Goal: Task Accomplishment & Management: Use online tool/utility

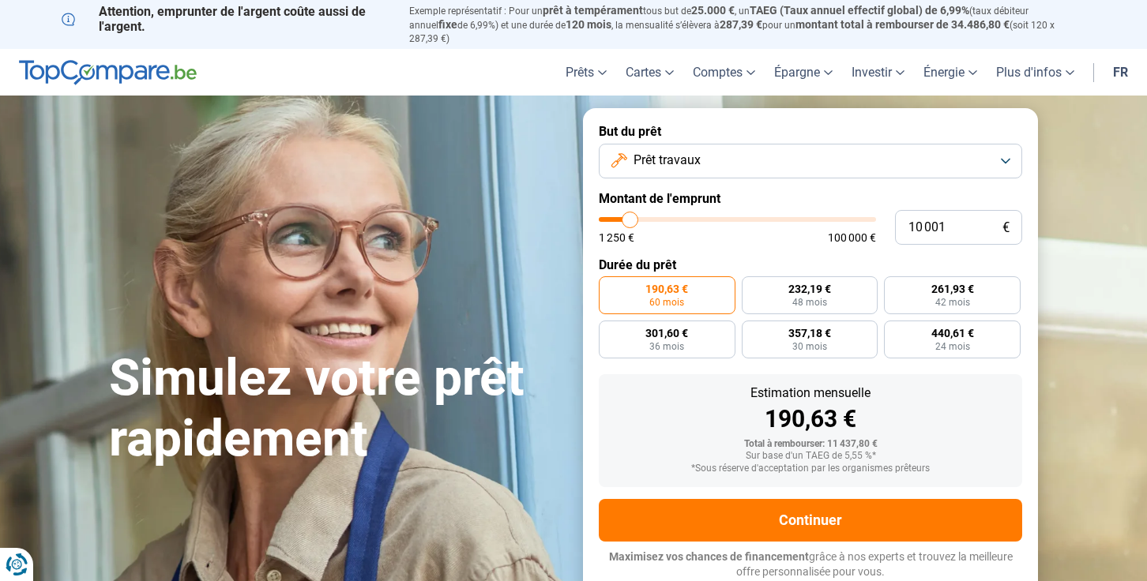
type input "9 750"
type input "9750"
type input "10 000"
type input "10000"
type input "10 250"
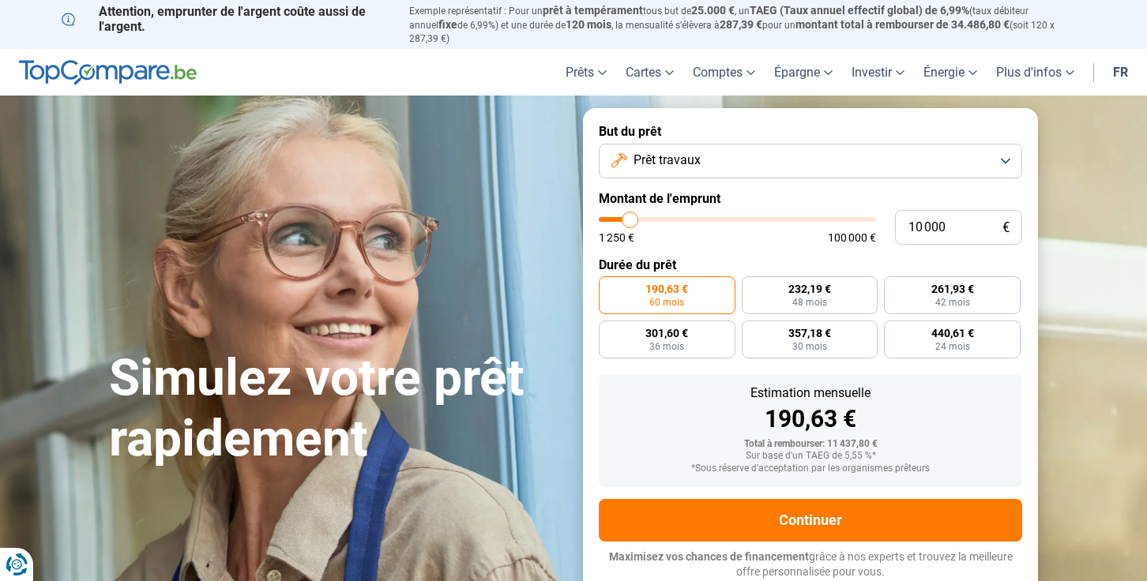
type input "10250"
type input "11 000"
type input "11000"
type input "11 750"
type input "11750"
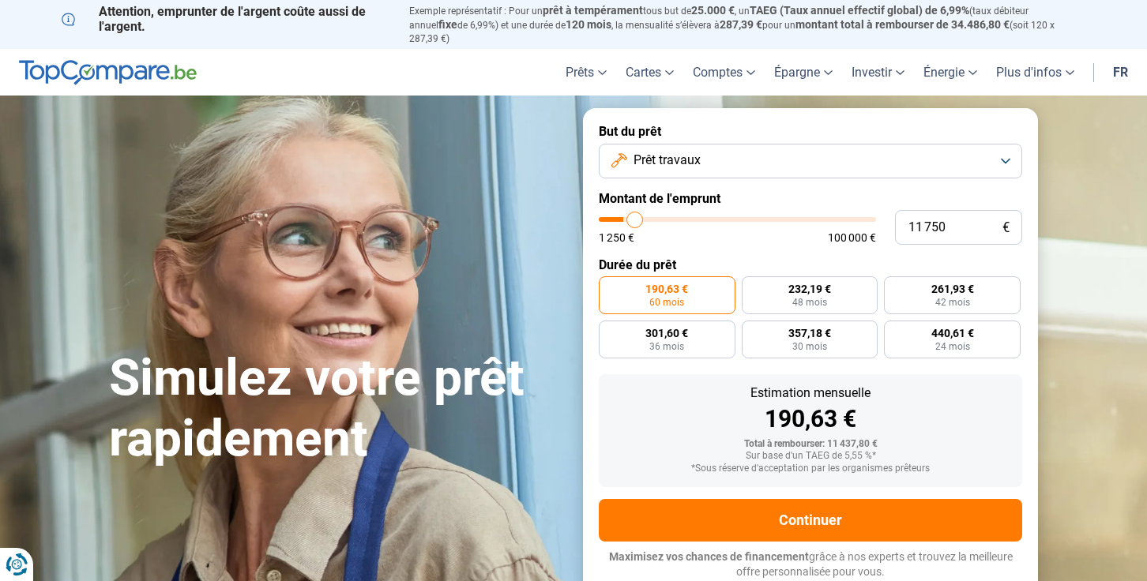
type input "13 250"
type input "13250"
type input "15 000"
type input "15000"
type input "17 250"
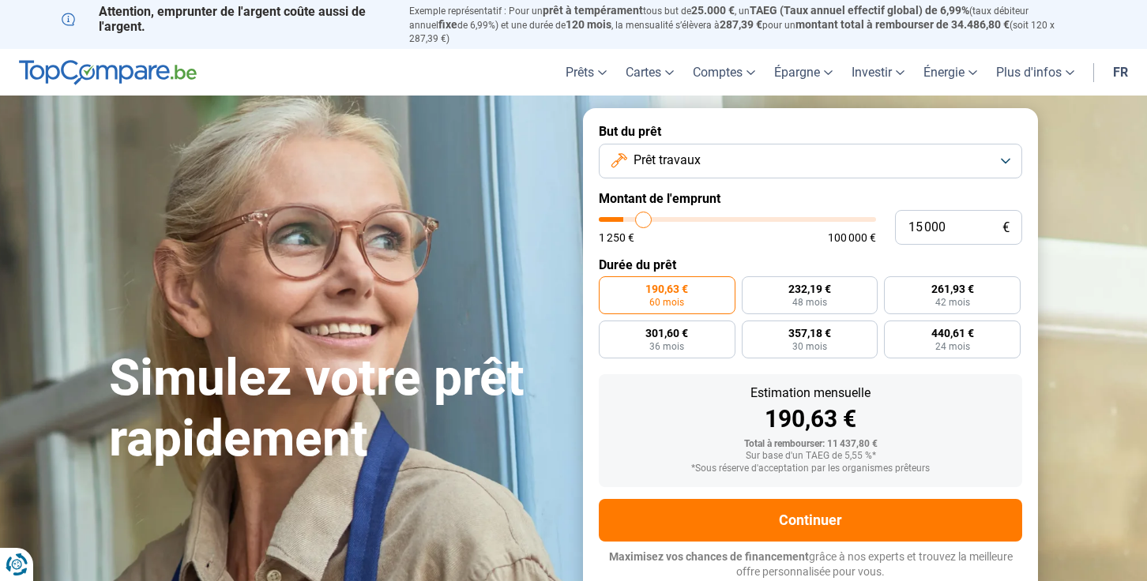
type input "17250"
type input "19 000"
type input "19000"
type input "20 250"
type input "20250"
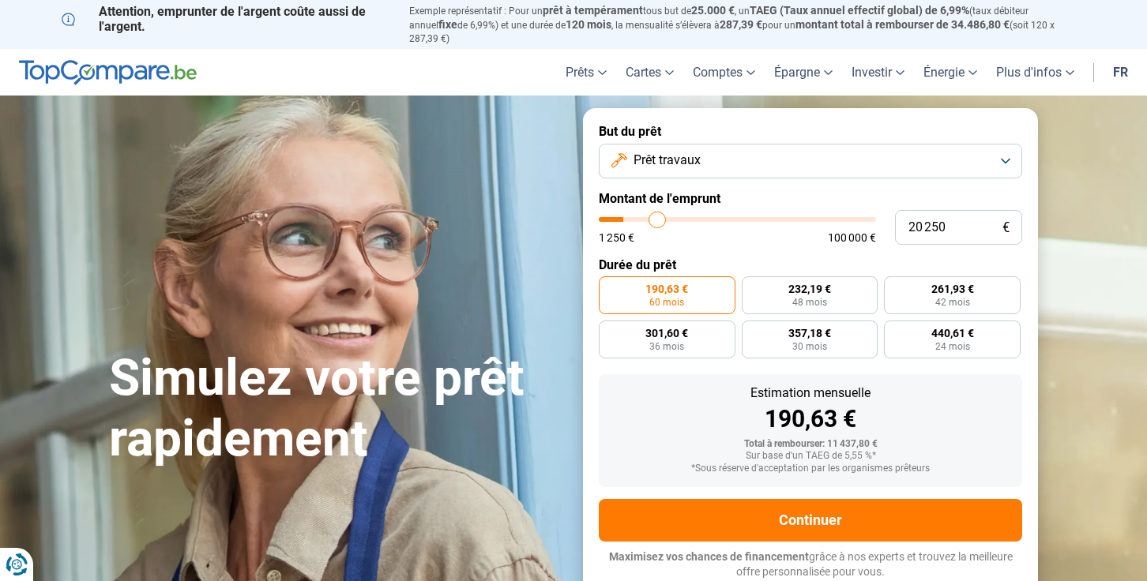
type input "21 750"
type input "21750"
type input "22 000"
type input "22000"
type input "22 250"
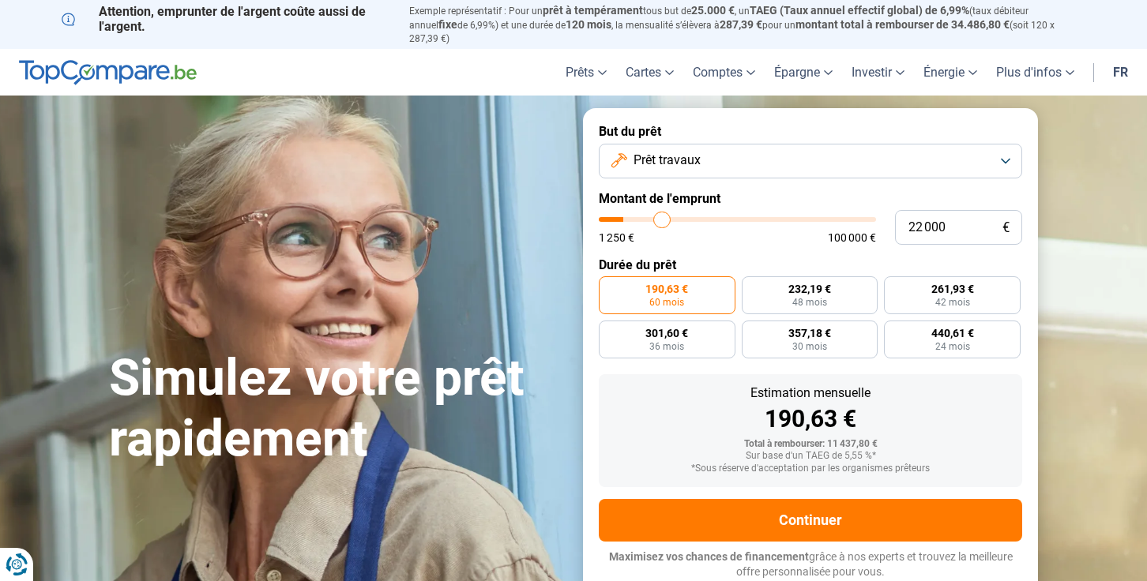
type input "22250"
type input "22 500"
type input "22500"
type input "23 250"
type input "23250"
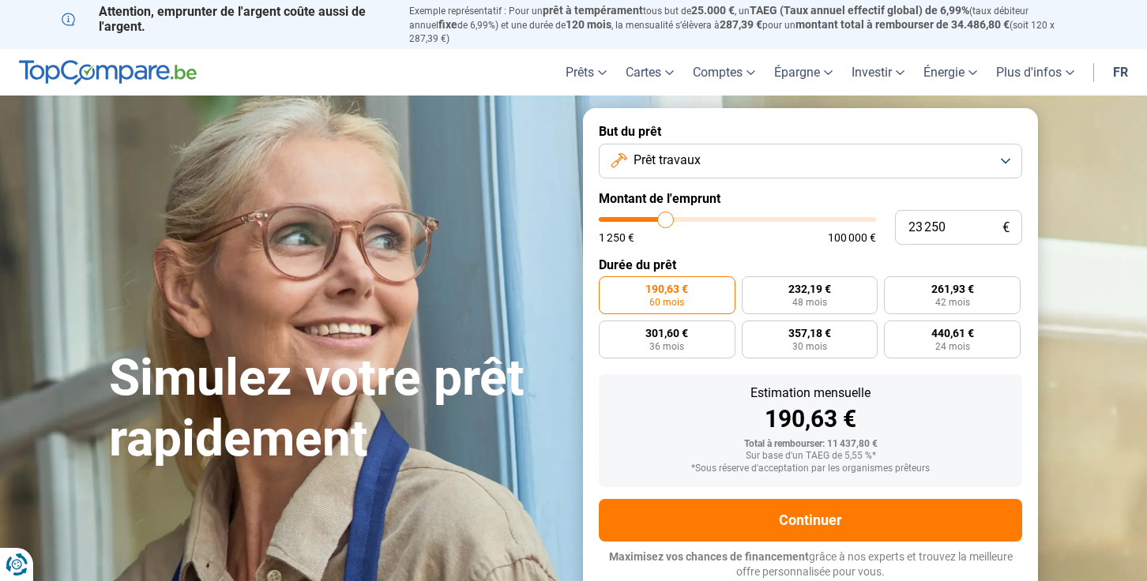
type input "24 500"
type input "24500"
type input "25 750"
type input "25750"
type input "27 250"
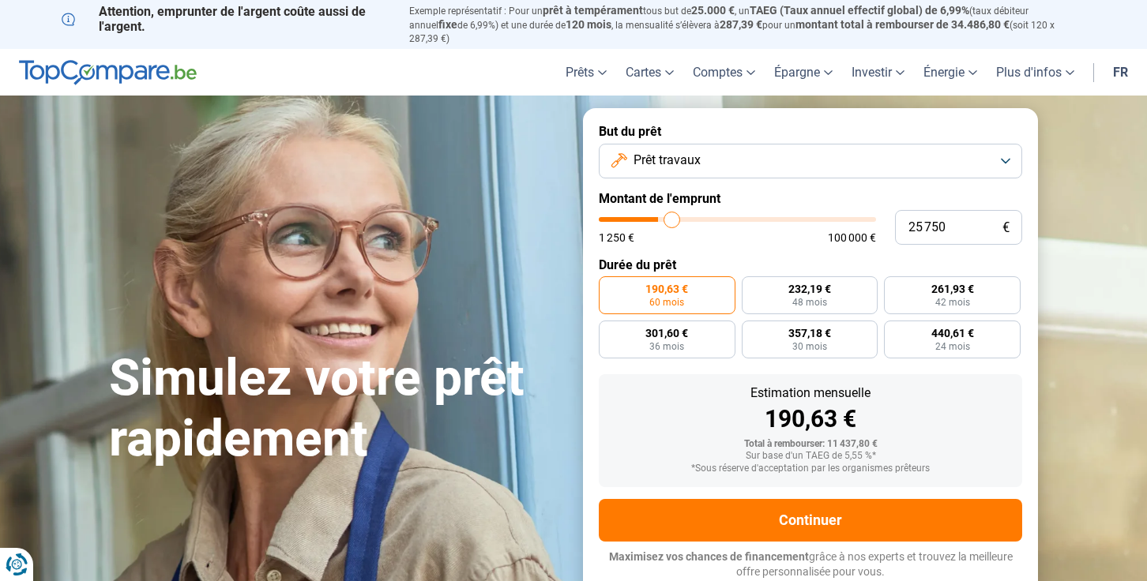
type input "27250"
type input "28 500"
type input "28500"
type input "28 750"
type input "28750"
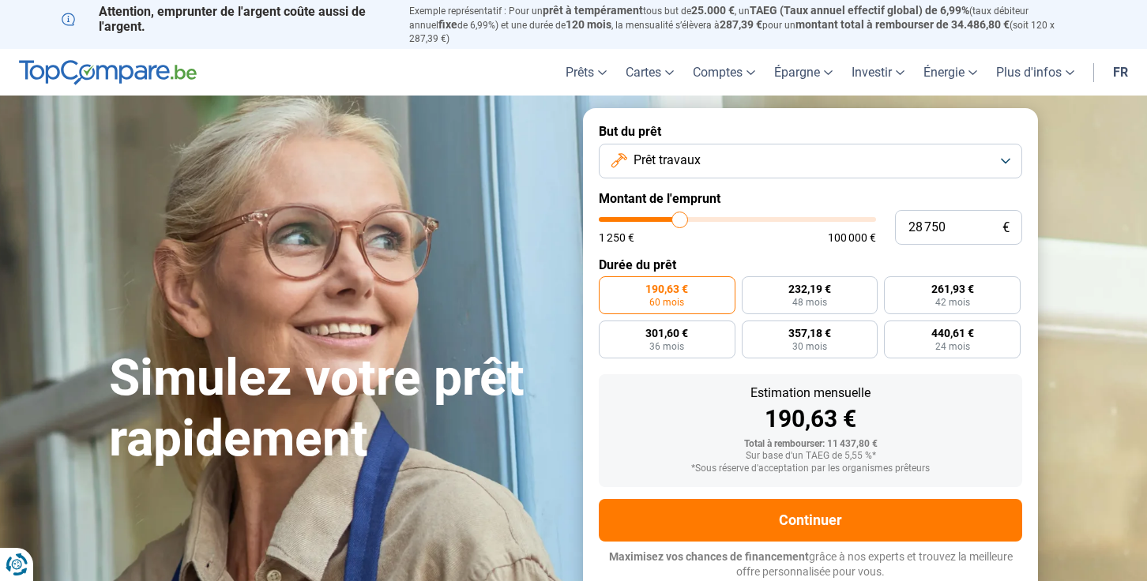
type input "29 000"
type input "29000"
type input "29 750"
type input "29750"
type input "32 250"
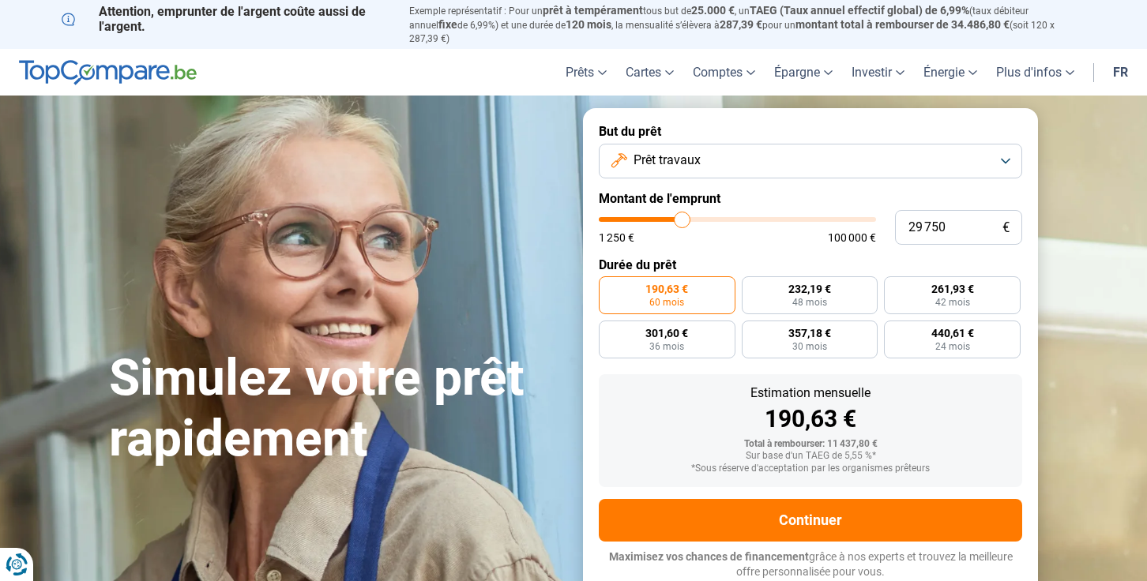
type input "32250"
type input "34 250"
type input "34250"
type input "36 000"
type input "36000"
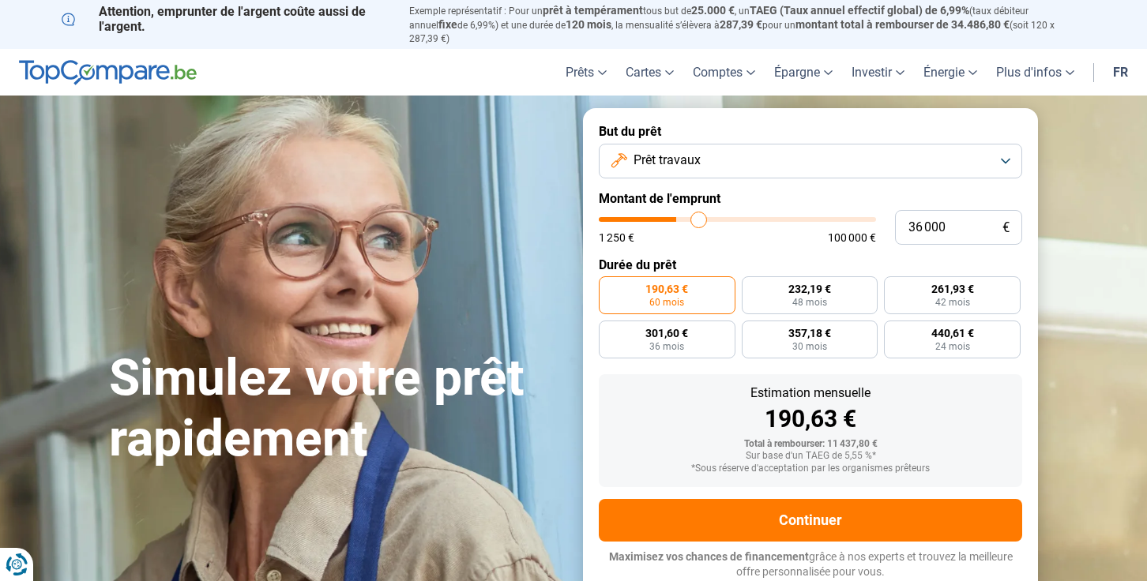
type input "38 000"
type input "38000"
type input "39 500"
type input "39500"
type input "40 250"
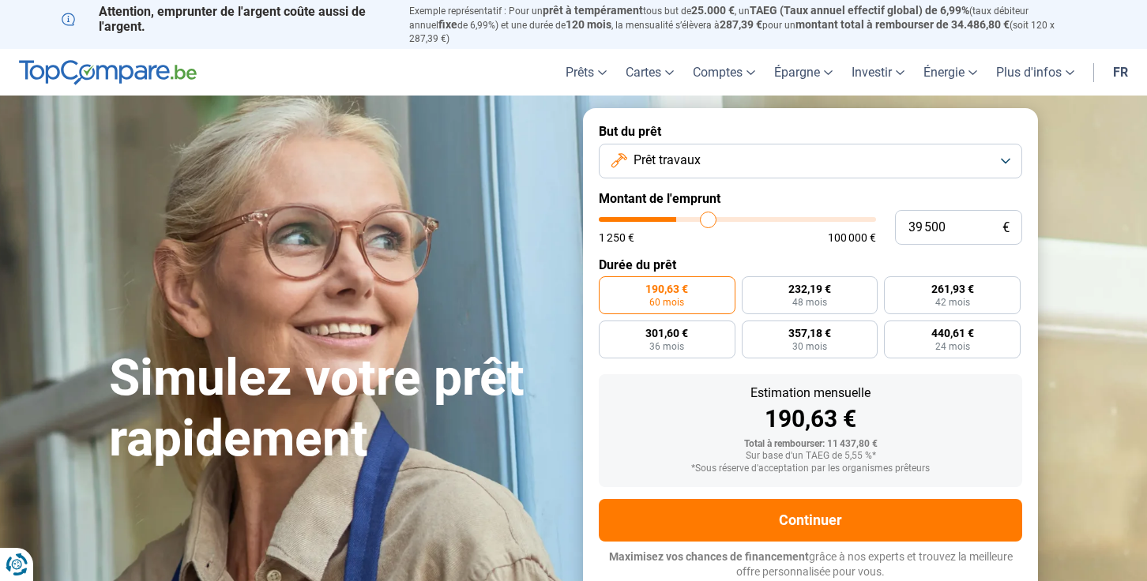
type input "40250"
type input "41 250"
type input "41250"
type input "42 000"
type input "42000"
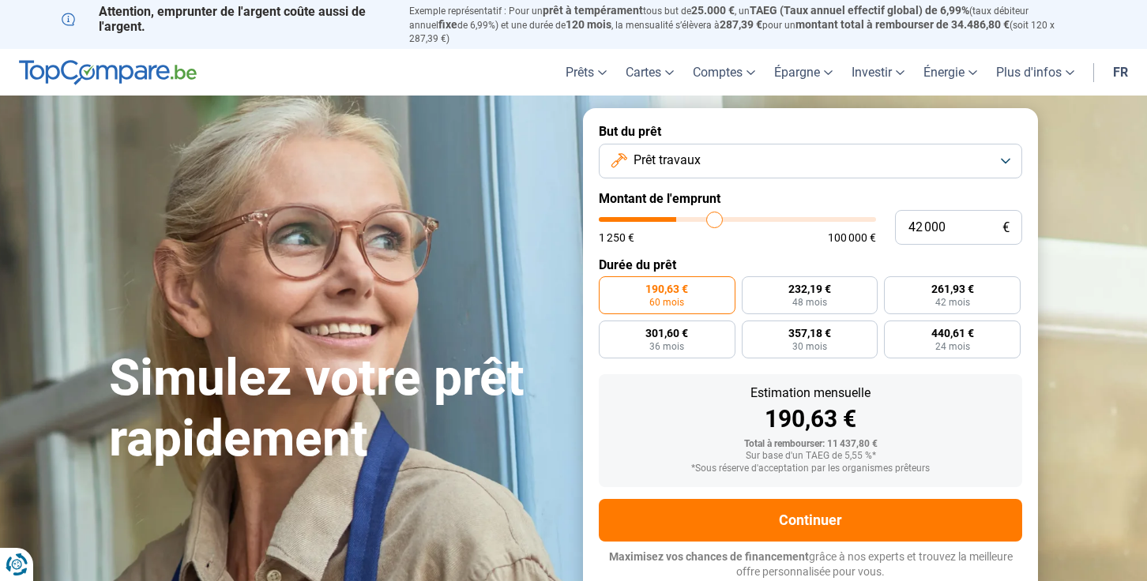
type input "43 250"
type input "43250"
type input "44 500"
type input "44500"
type input "45 750"
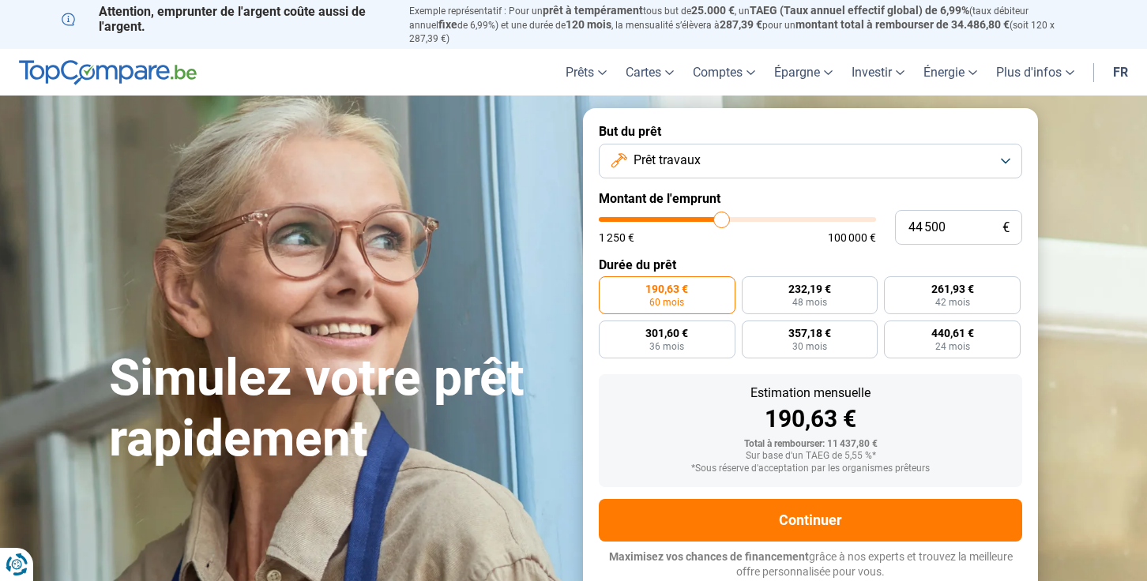
type input "45750"
type input "46 750"
type input "46750"
type input "48 000"
type input "48000"
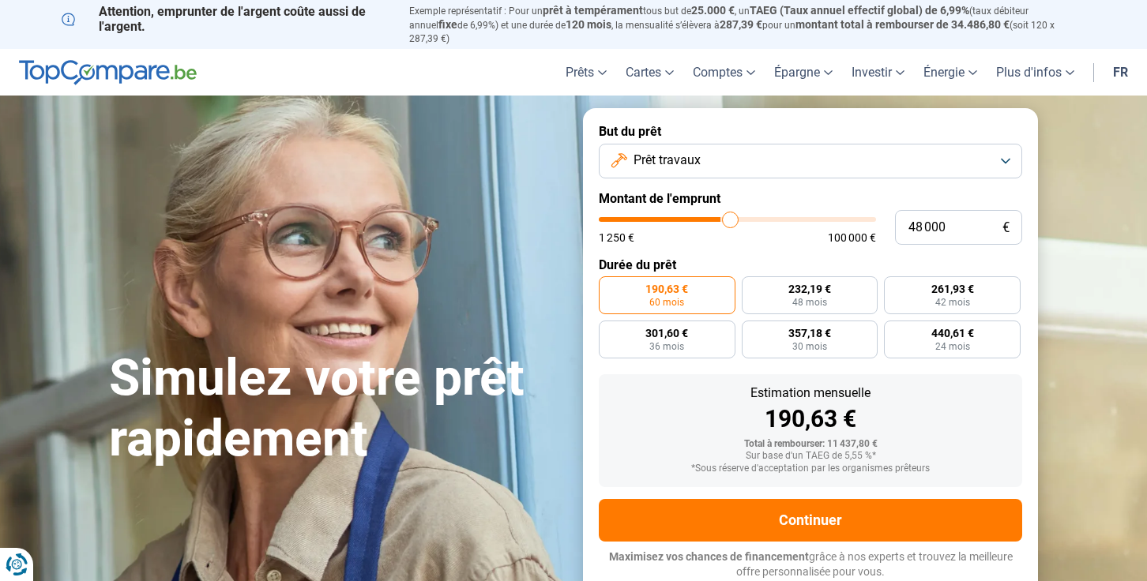
type input "48 500"
type input "48500"
type input "49 000"
type input "49000"
type input "50 000"
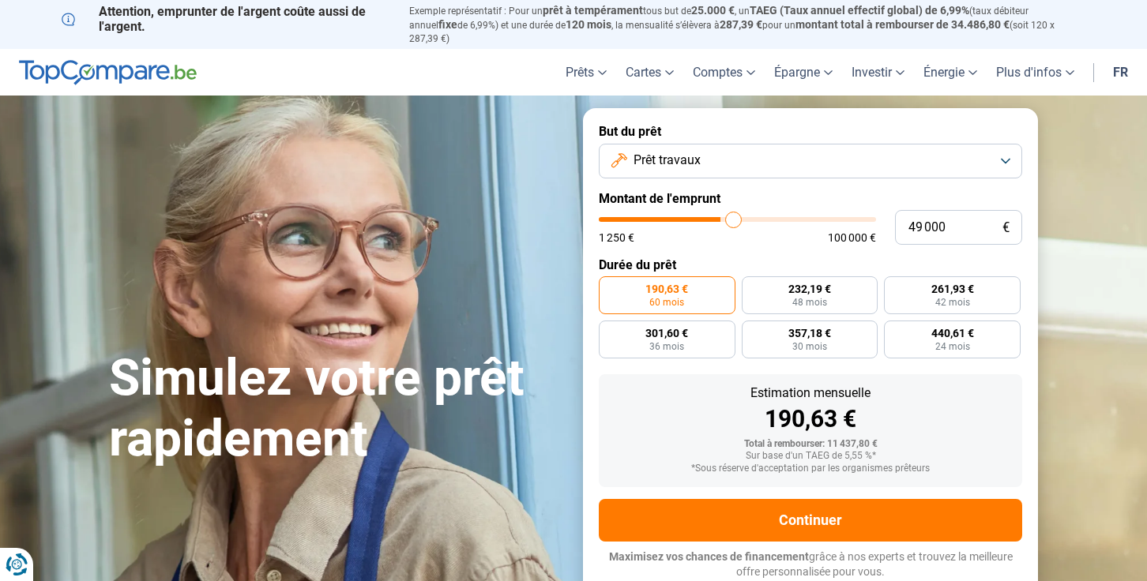
type input "50000"
type input "50 750"
type input "50750"
type input "51 000"
type input "51000"
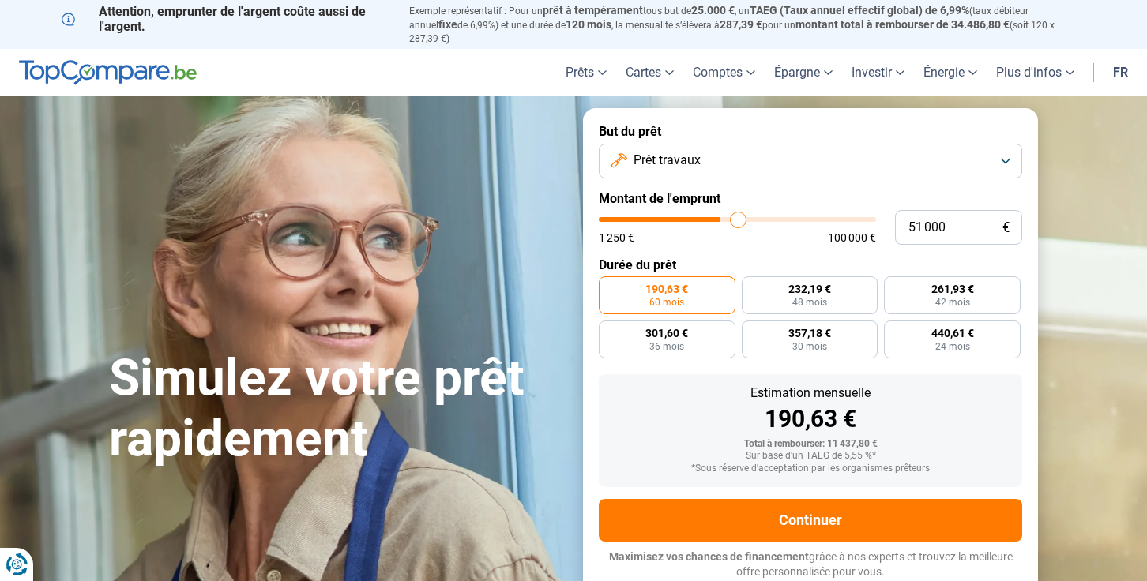
type input "51 250"
type input "51250"
type input "51 500"
type input "51500"
type input "51 750"
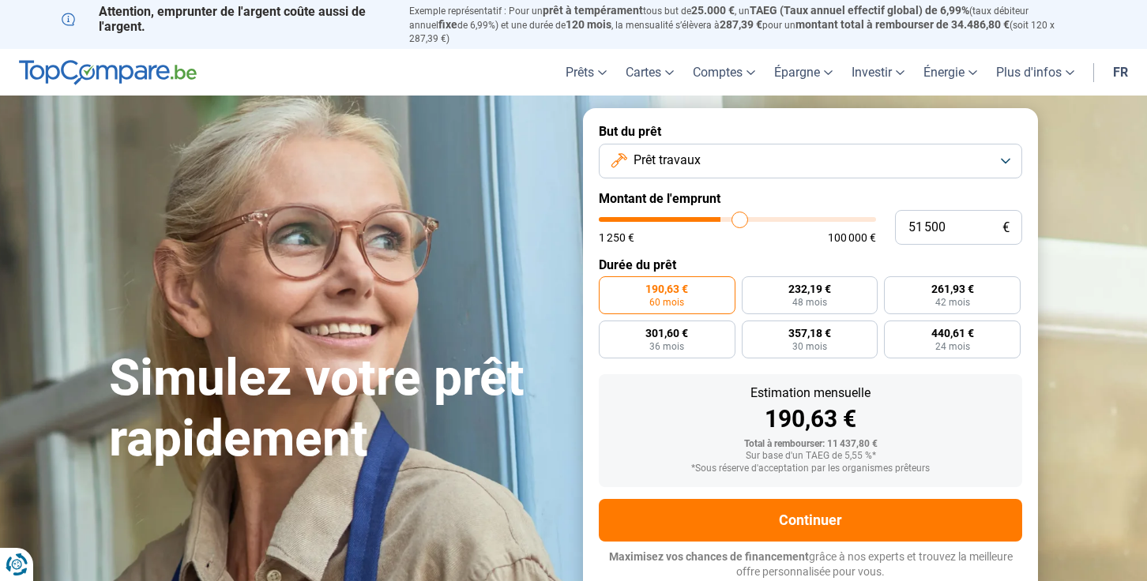
type input "51750"
type input "52 000"
type input "52000"
type input "52 500"
type input "52500"
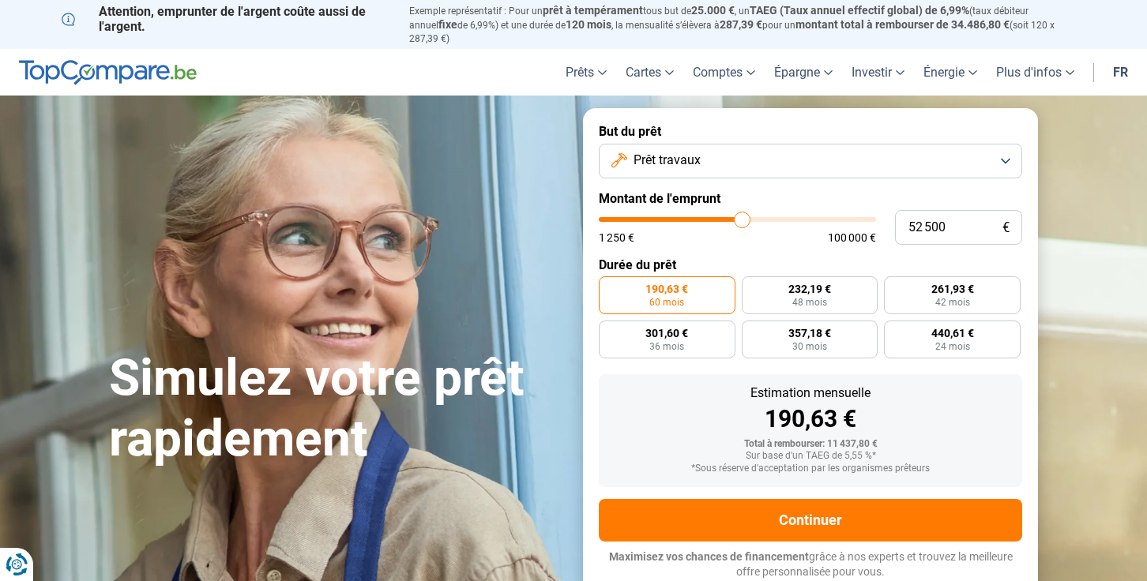
type input "52 750"
type input "52750"
type input "53 500"
type input "53500"
type input "54 500"
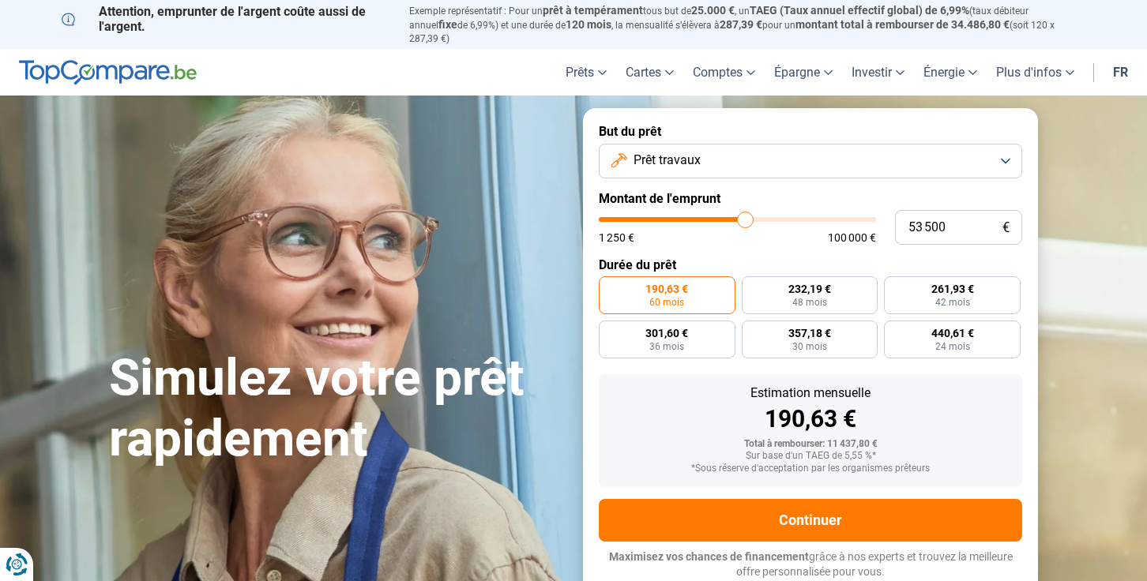
type input "54500"
type input "55 250"
type input "55250"
type input "56 000"
type input "56000"
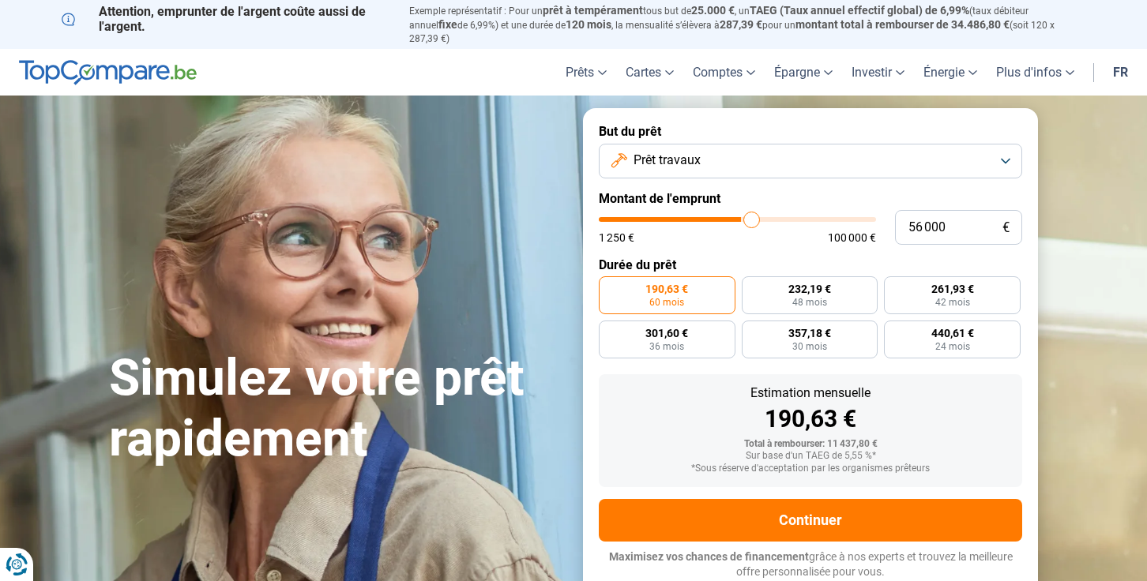
type input "56 250"
type input "56250"
type input "56 750"
type input "56750"
type input "57 000"
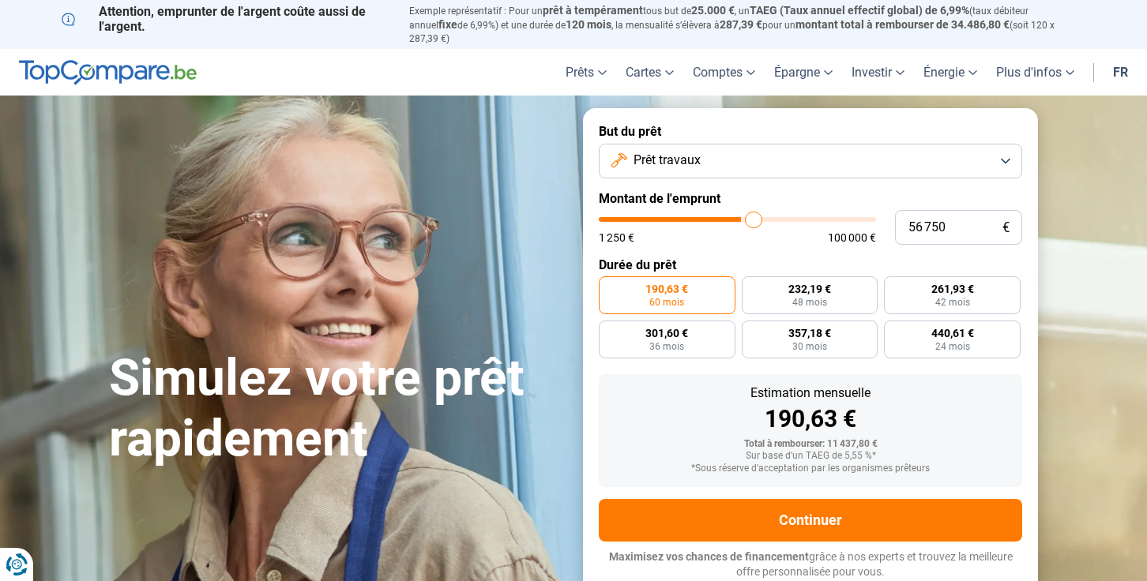
type input "57000"
type input "57 250"
type input "57250"
type input "57 750"
type input "57750"
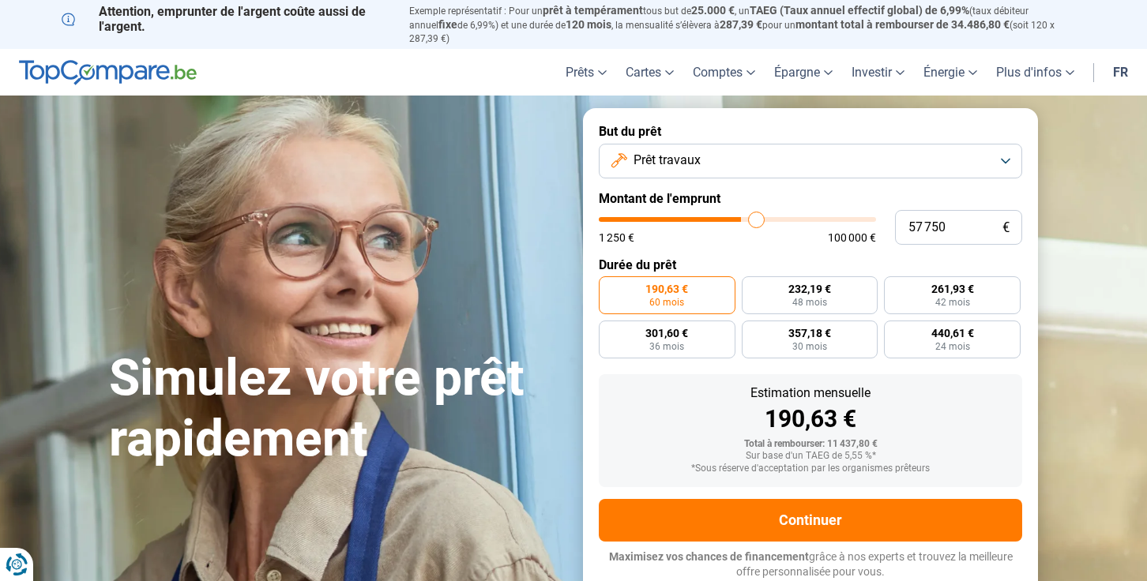
type input "58 000"
type input "58000"
type input "58 250"
type input "58250"
type input "58 500"
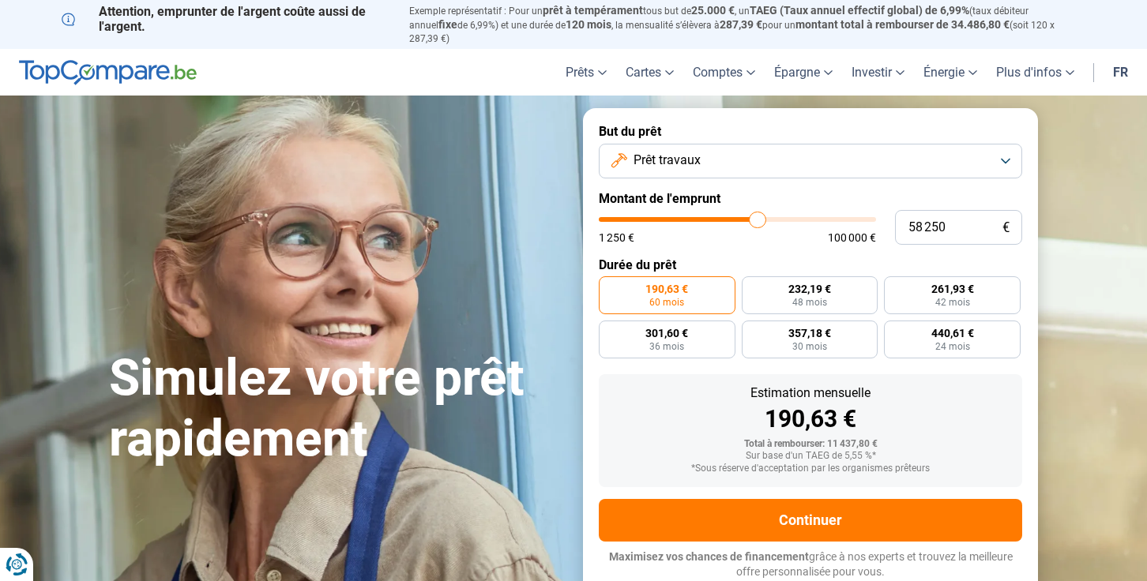
type input "58500"
type input "58 750"
type input "58750"
type input "59 000"
type input "59000"
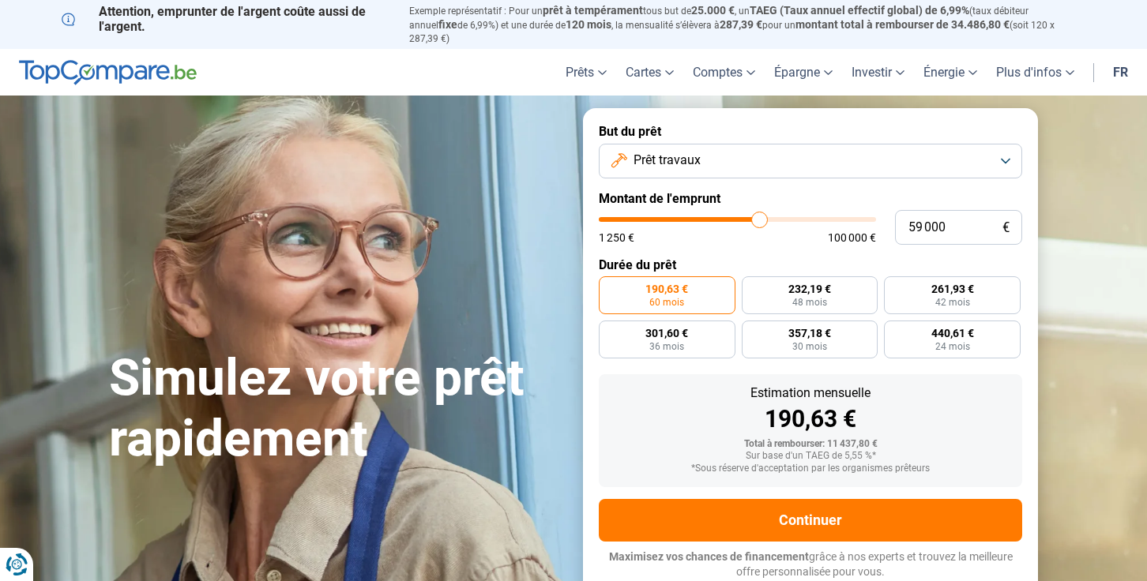
type input "59 250"
type input "59250"
type input "60 000"
type input "60000"
type input "60 250"
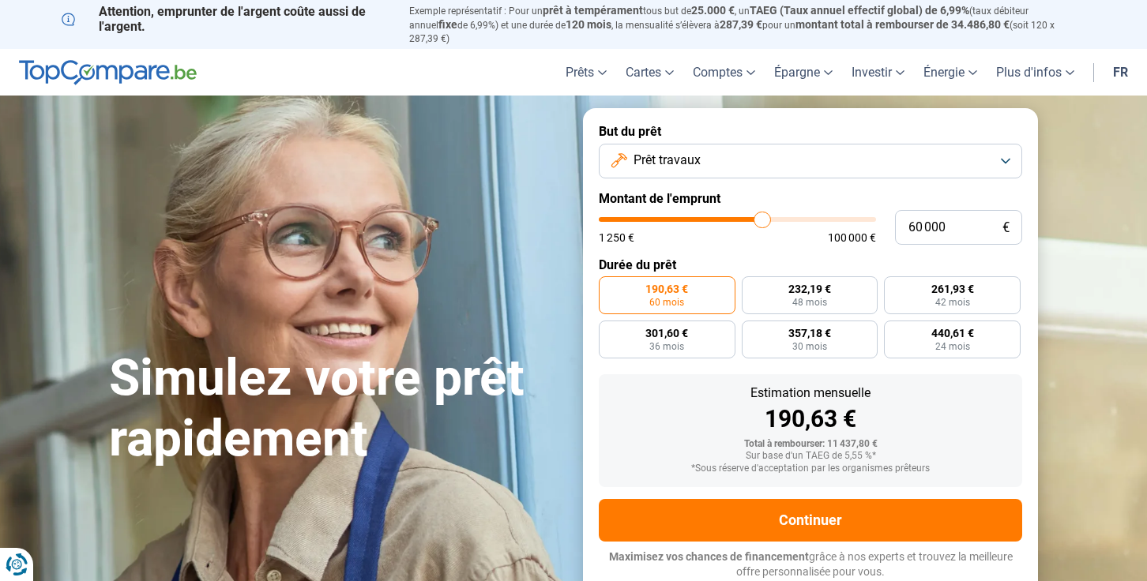
type input "60250"
type input "61 000"
type input "61000"
type input "61 500"
type input "61500"
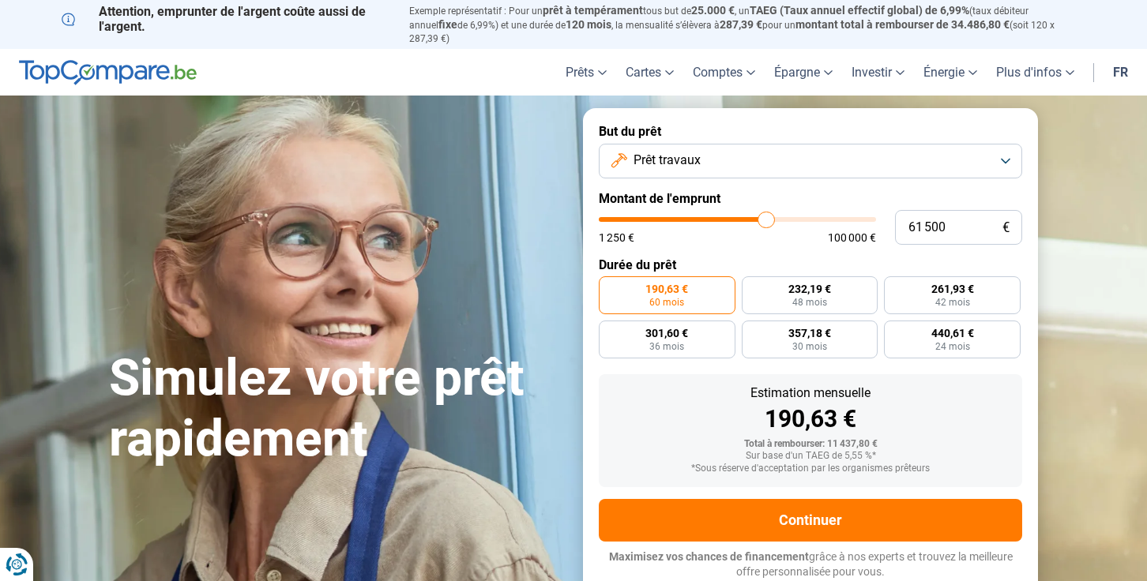
type input "61 750"
type input "61750"
type input "62 250"
type input "62250"
type input "62 750"
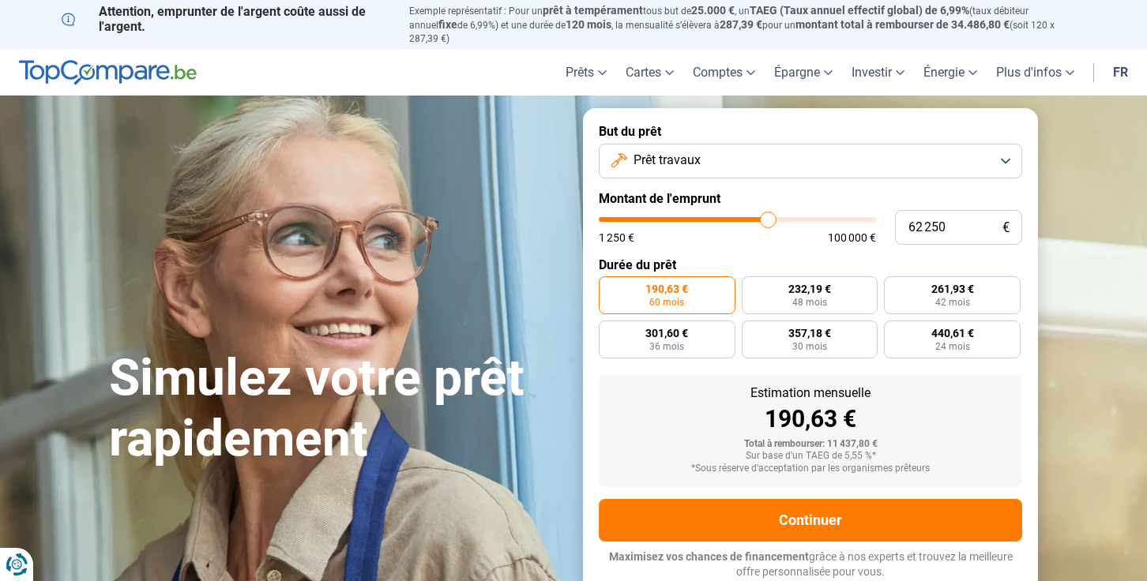
type input "62750"
type input "63 250"
type input "63250"
type input "63 500"
type input "63500"
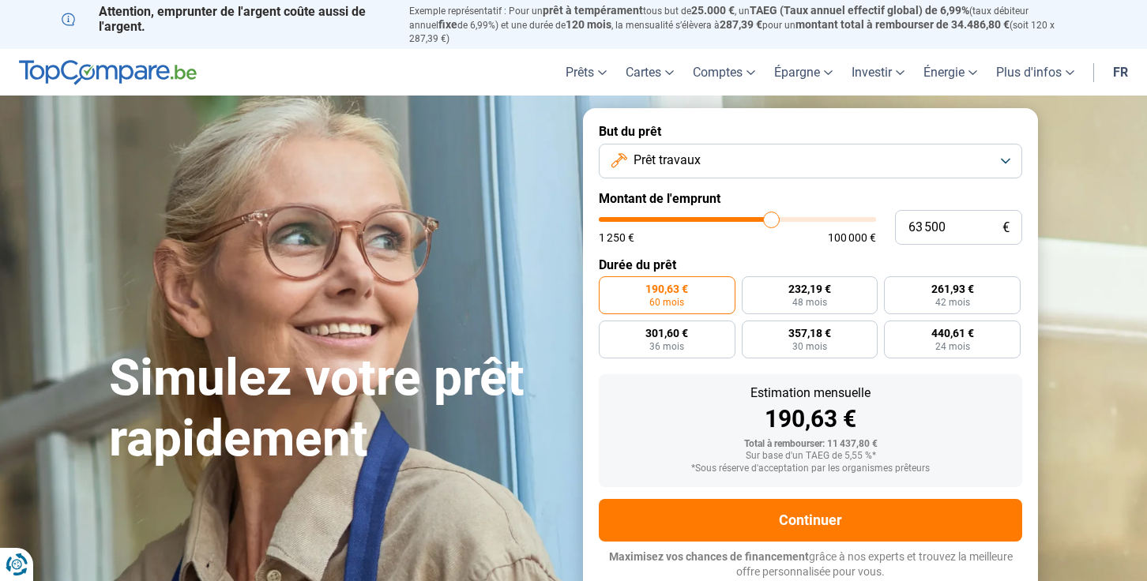
type input "63 750"
type input "63750"
type input "64 000"
type input "64000"
type input "64 250"
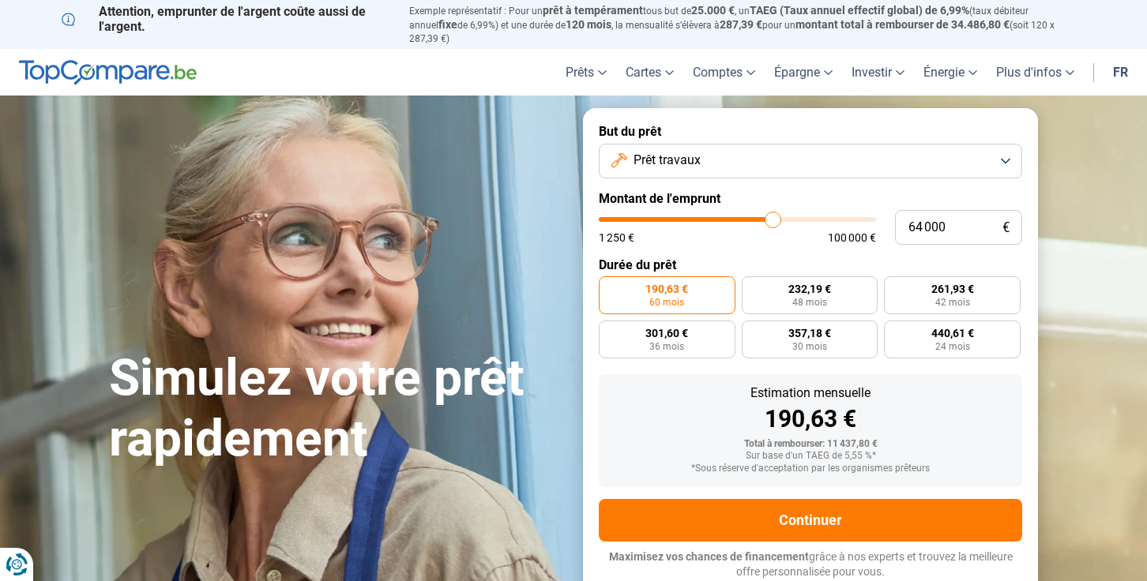
type input "64250"
type input "64 500"
type input "64500"
type input "65 500"
type input "65500"
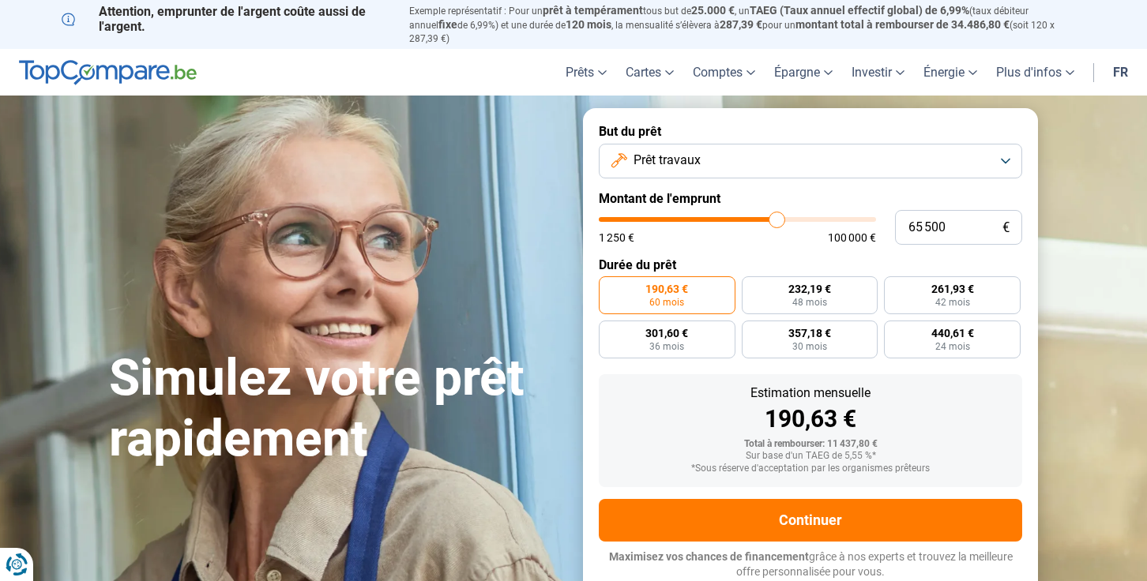
type input "66 250"
type input "66250"
type input "66 500"
type input "66500"
type input "67 750"
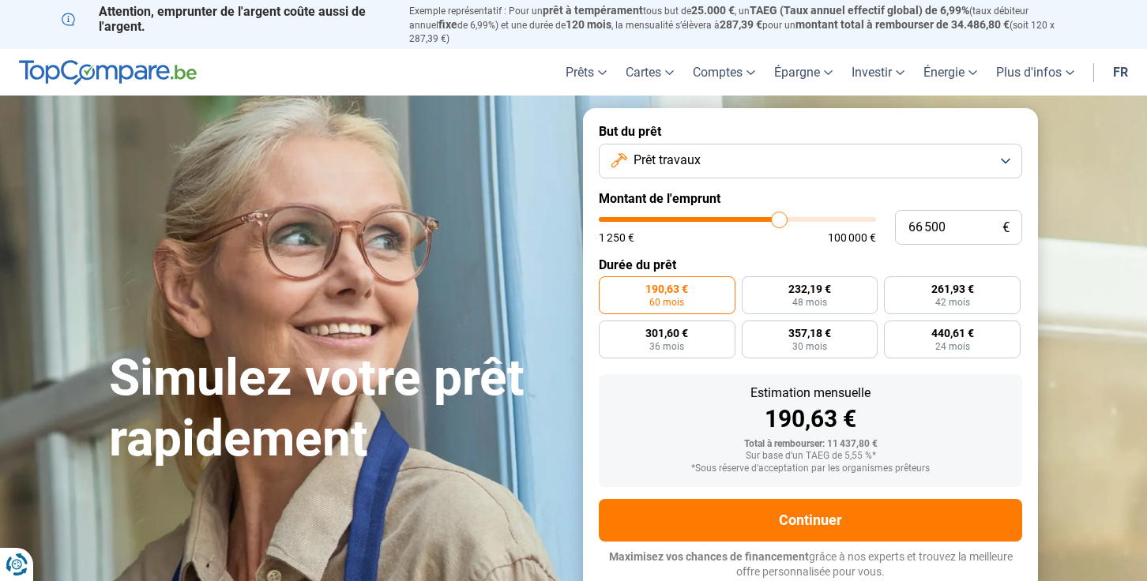
type input "67750"
type input "68 250"
type input "68250"
type input "69 250"
type input "69250"
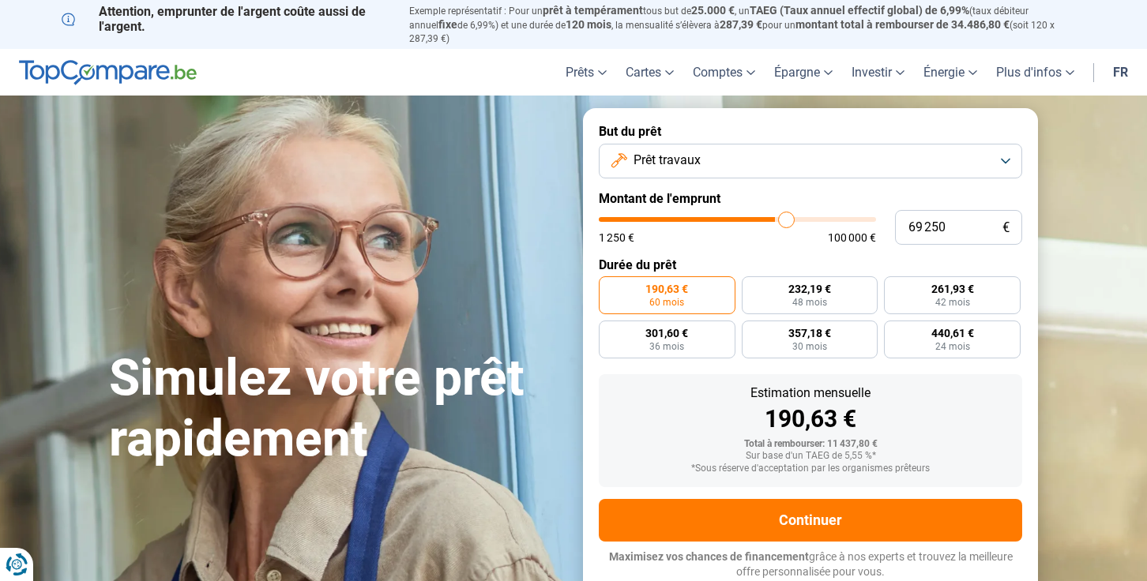
type input "69 750"
type input "69750"
type input "70 500"
type input "70500"
type input "71 250"
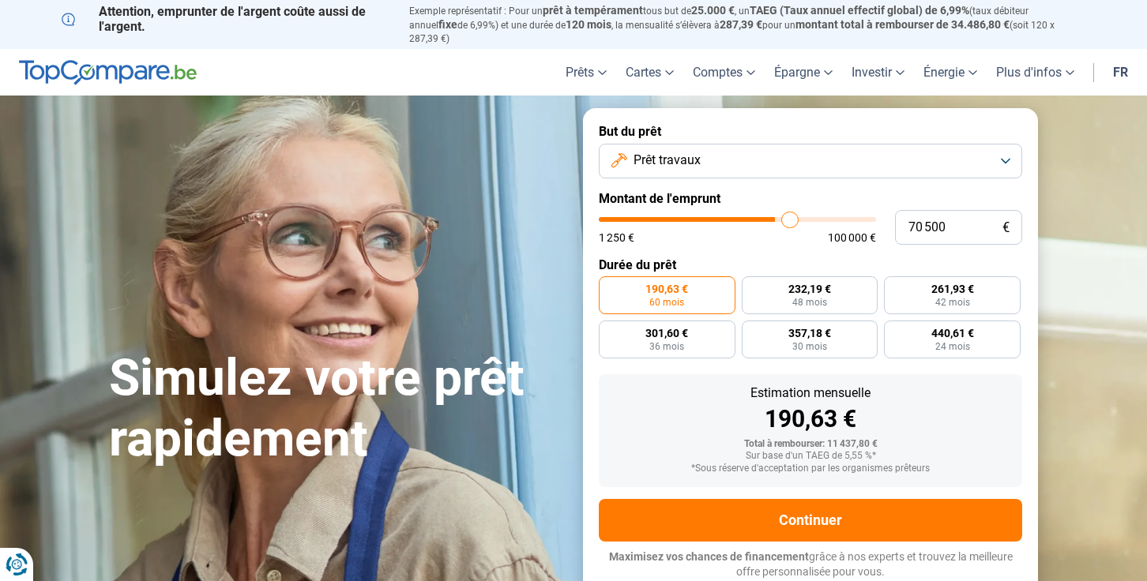
type input "71250"
type input "71 500"
type input "71500"
type input "71 750"
type input "71750"
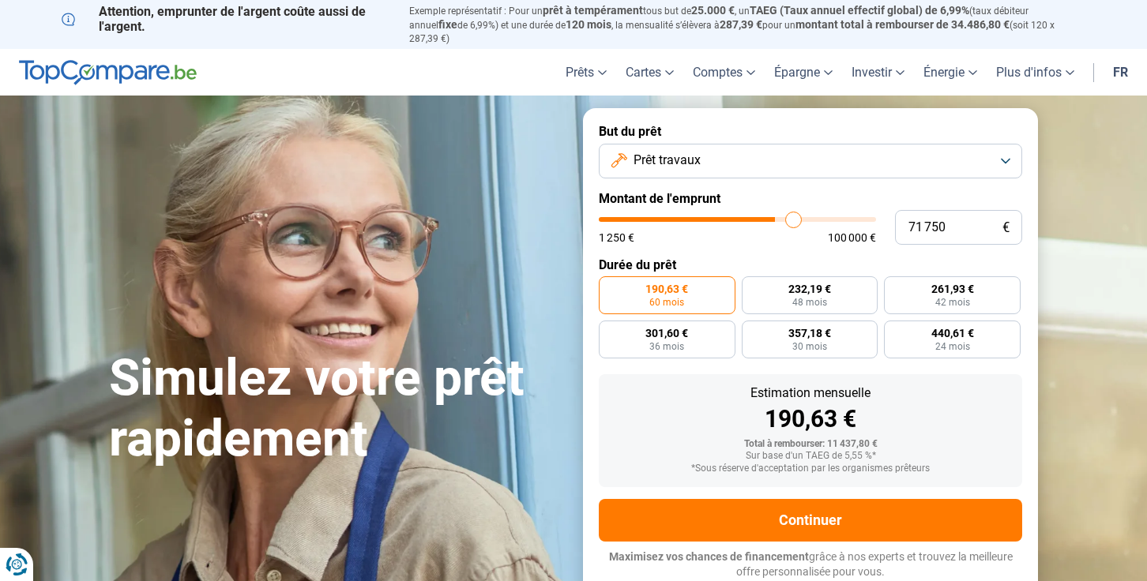
type input "72 250"
type input "72250"
type input "72 500"
type input "72500"
type input "73 000"
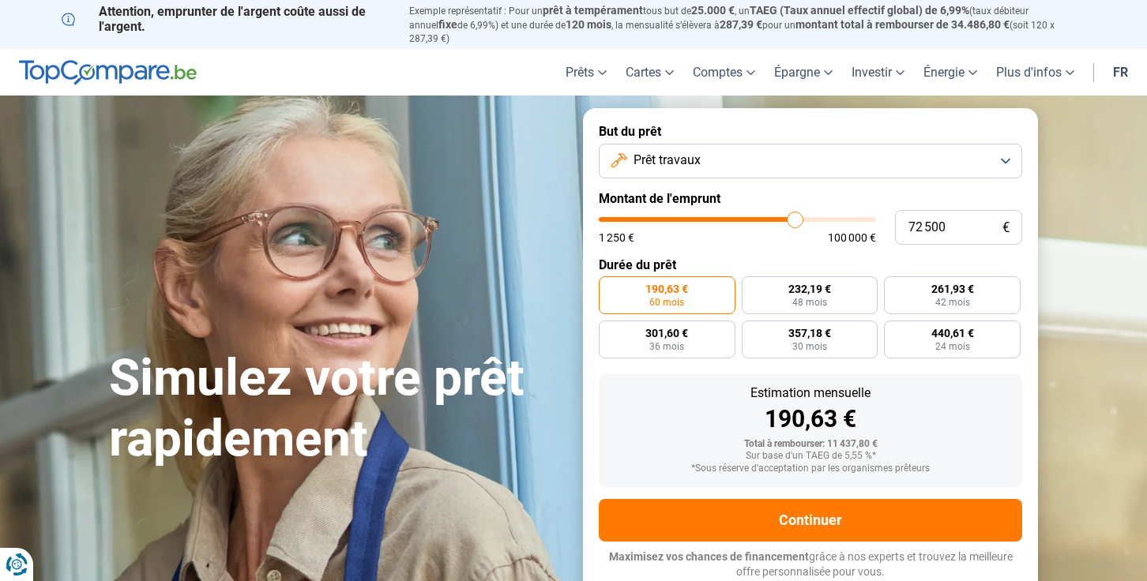
type input "73000"
type input "73 250"
type input "73250"
type input "73 500"
type input "73500"
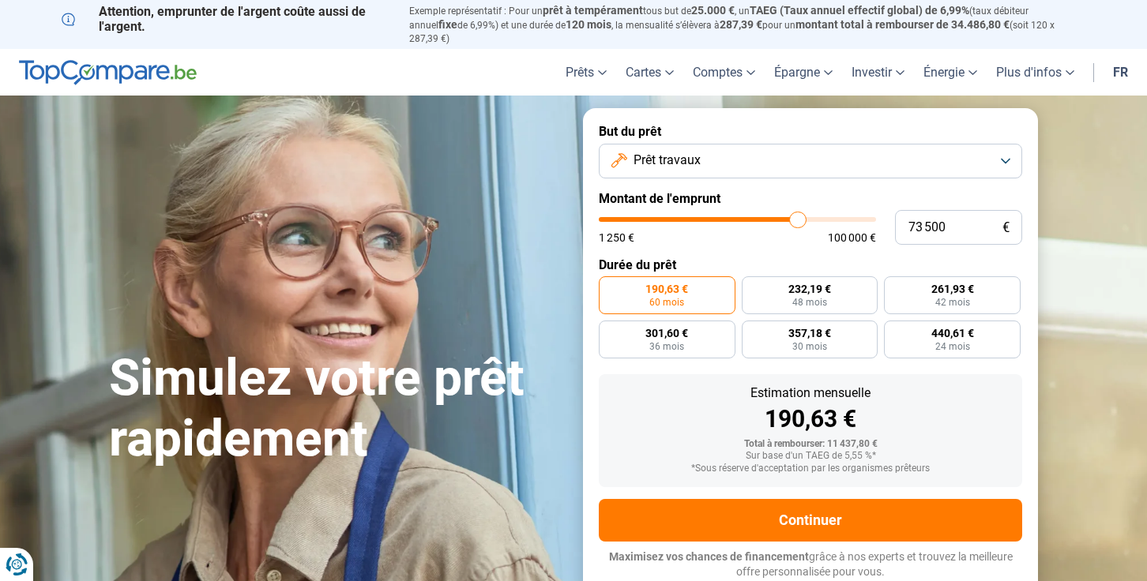
type input "73 750"
type input "73750"
type input "74 000"
type input "74000"
type input "74 250"
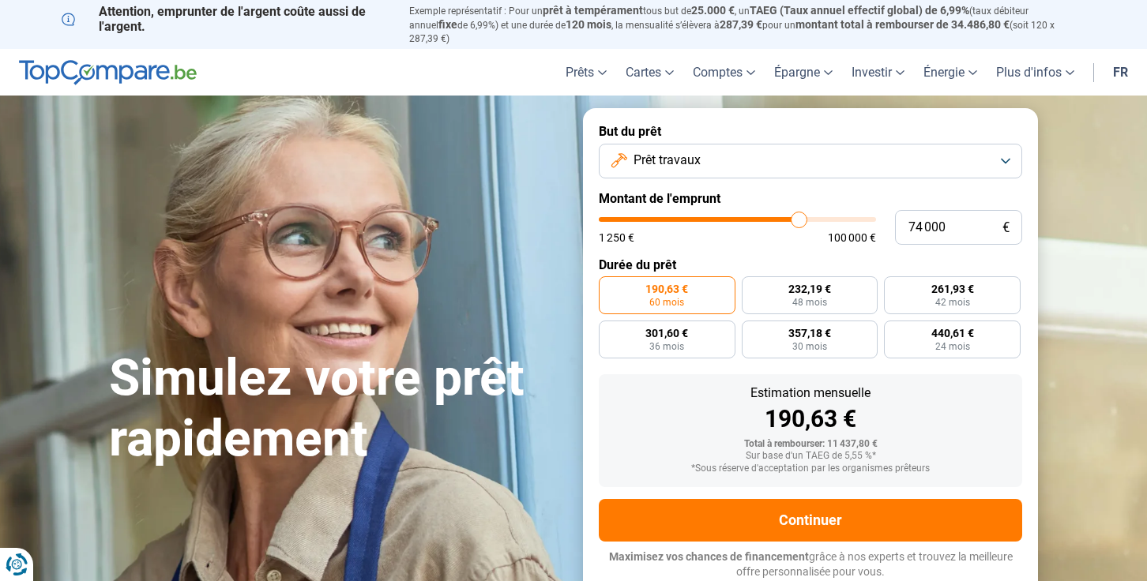
type input "74250"
type input "74 500"
type input "74500"
type input "74 750"
type input "74750"
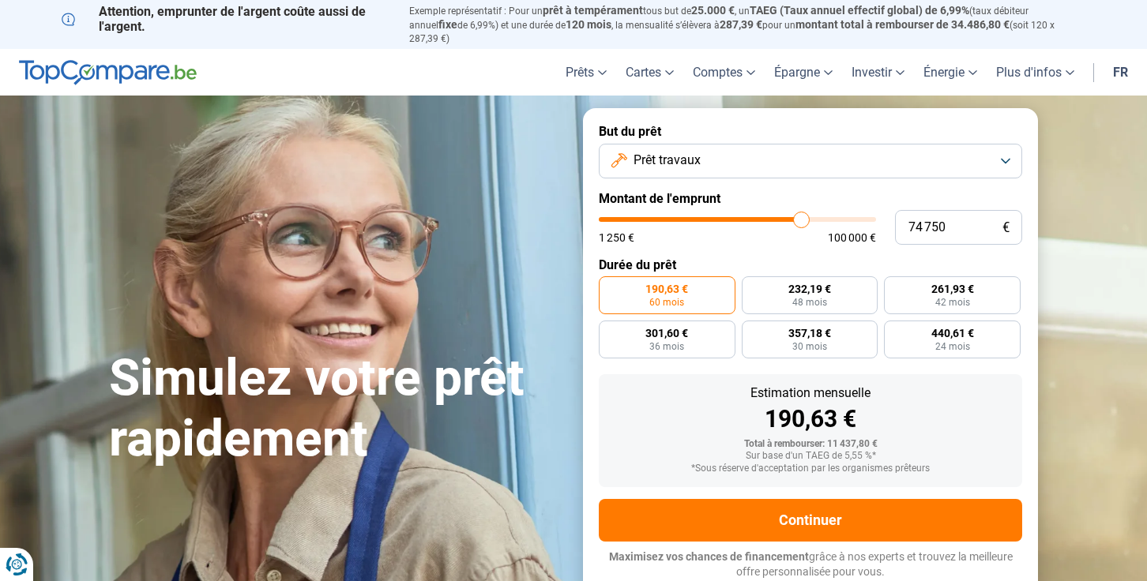
type input "75 250"
type input "75250"
type input "76 000"
type input "76000"
type input "76 250"
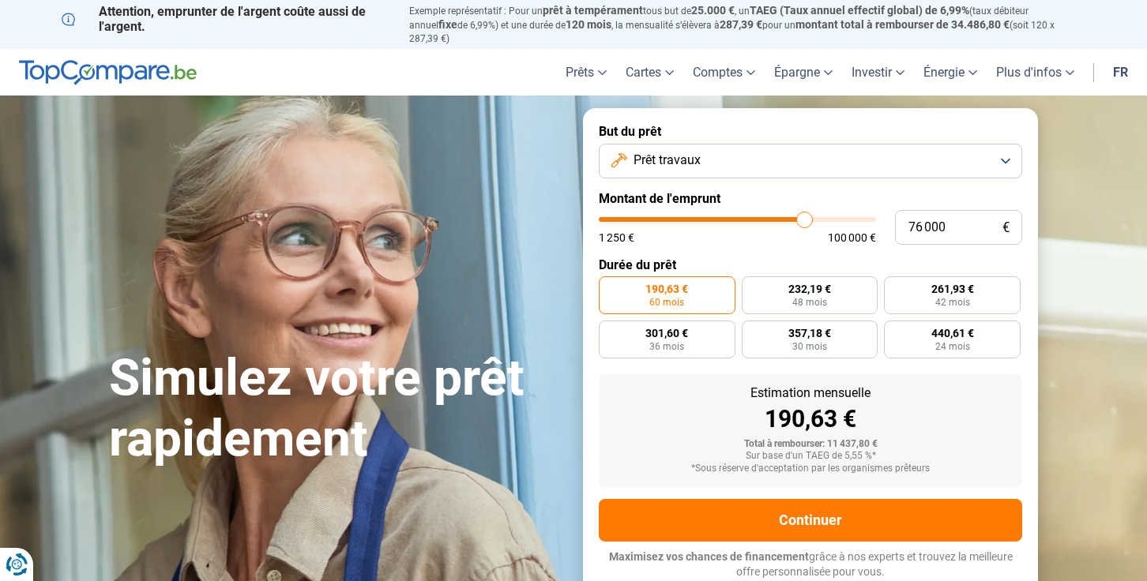
type input "76250"
type input "76 750"
type input "76750"
type input "77 000"
type input "77000"
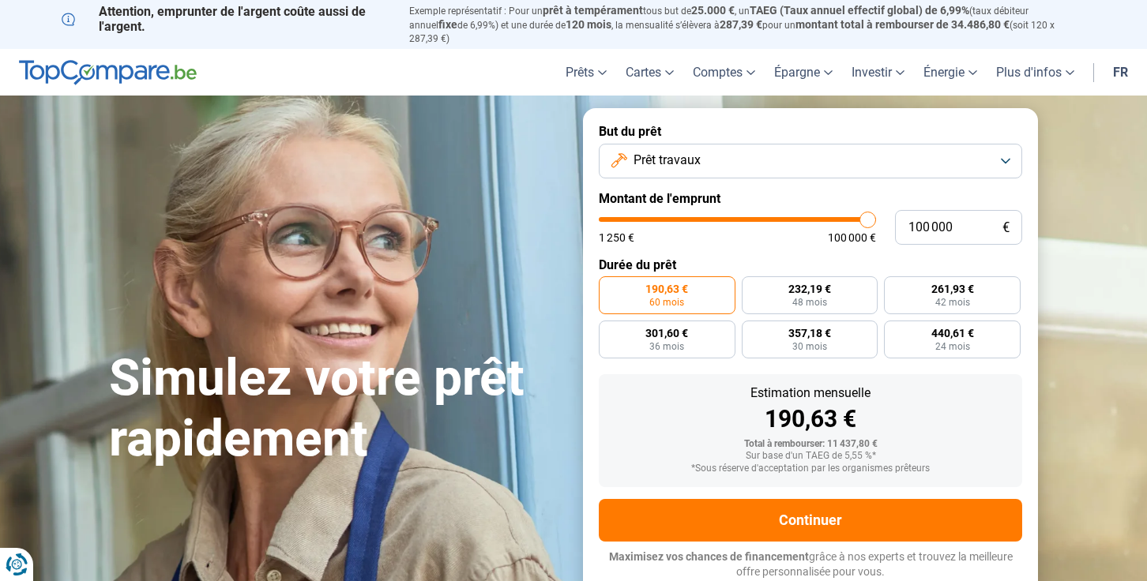
drag, startPoint x: 627, startPoint y: 213, endPoint x: 870, endPoint y: 215, distance: 243.3
click at [870, 217] on input "range" at bounding box center [737, 219] width 277 height 5
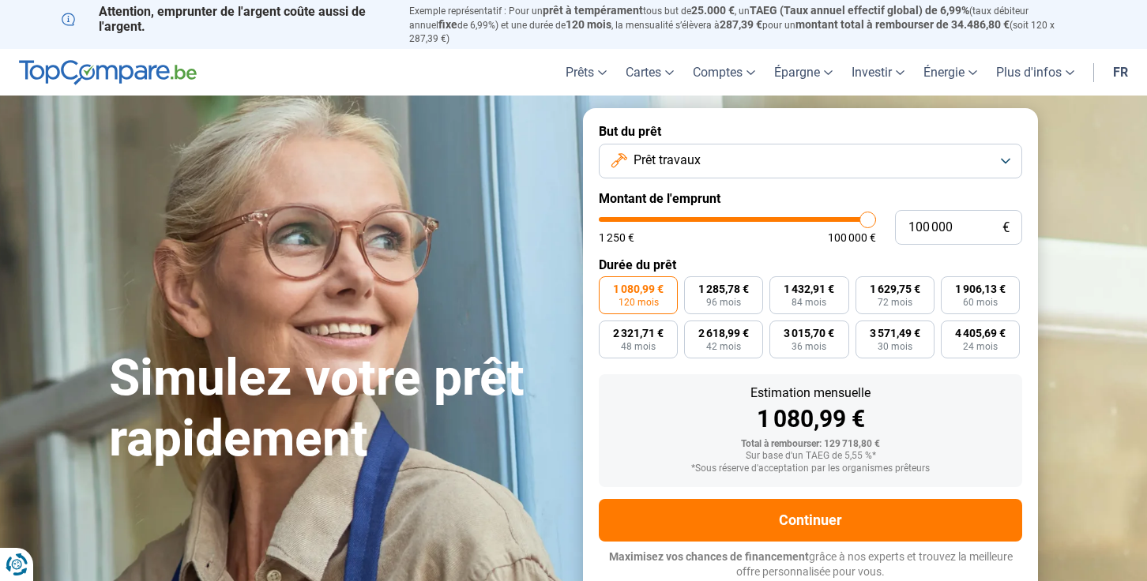
drag, startPoint x: 867, startPoint y: 210, endPoint x: 897, endPoint y: 212, distance: 29.3
click at [876, 217] on input "range" at bounding box center [737, 219] width 277 height 5
click at [978, 284] on span "1 906,13 €" at bounding box center [980, 289] width 51 height 11
click at [951, 282] on input "1 906,13 € 60 mois" at bounding box center [946, 281] width 10 height 10
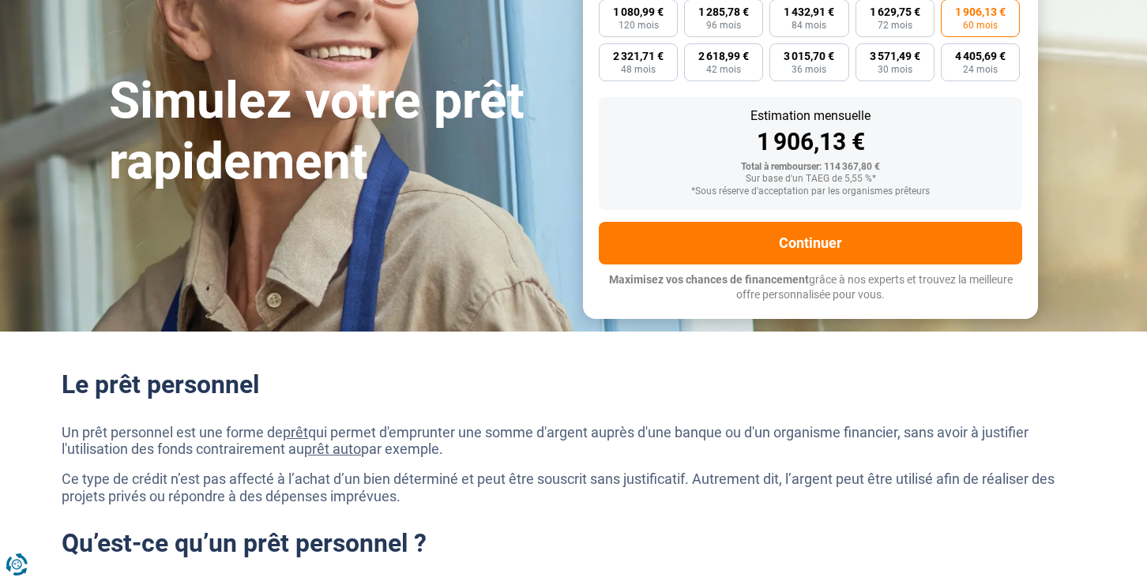
scroll to position [67, 0]
